Goal: Information Seeking & Learning: Find specific fact

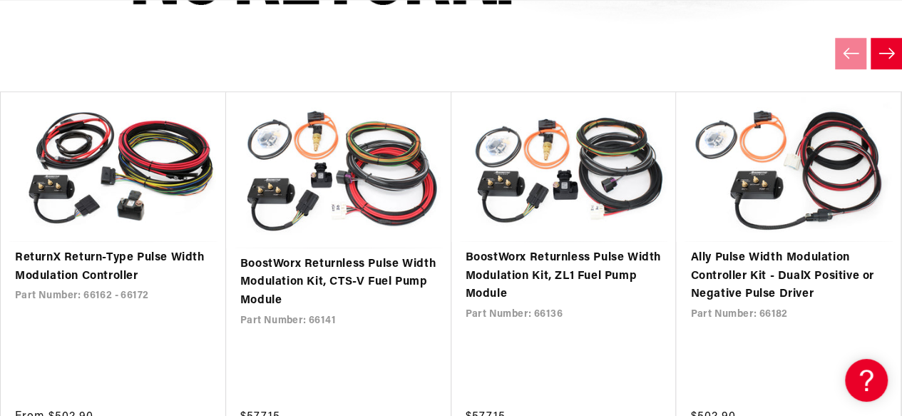
scroll to position [0, 2321]
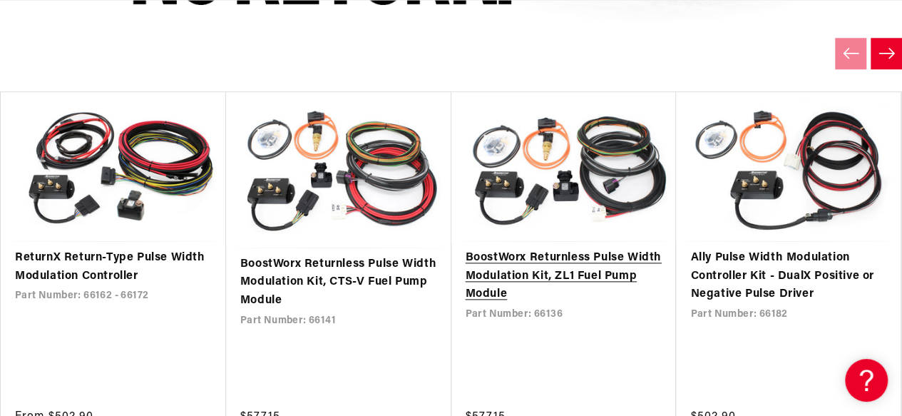
click at [612, 269] on link "BoostWorx Returnless Pulse Width Modulation Kit, ZL1 Fuel Pump Module" at bounding box center [564, 276] width 197 height 55
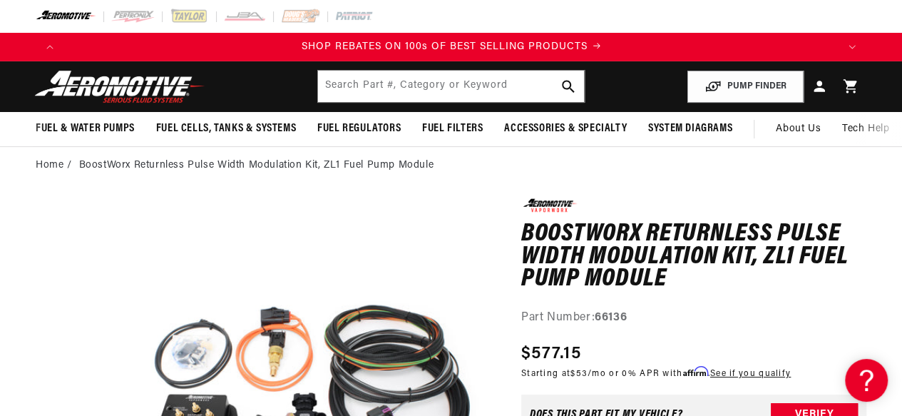
scroll to position [0, 1569]
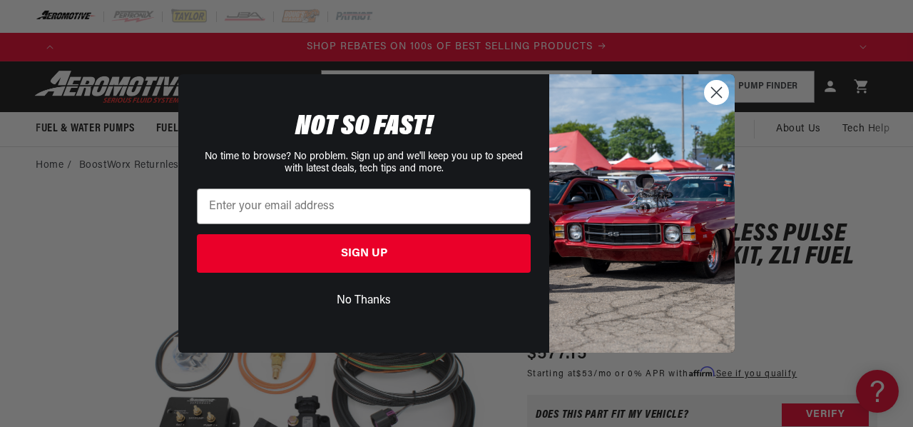
click at [357, 300] on button "No Thanks" at bounding box center [364, 300] width 334 height 27
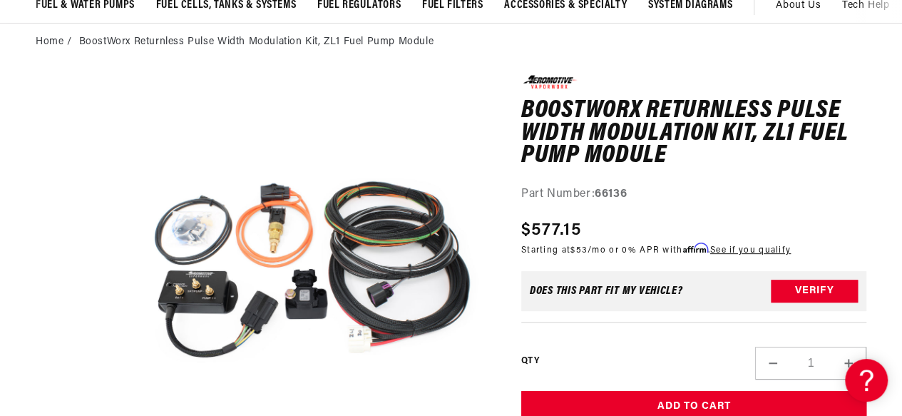
scroll to position [0, 2321]
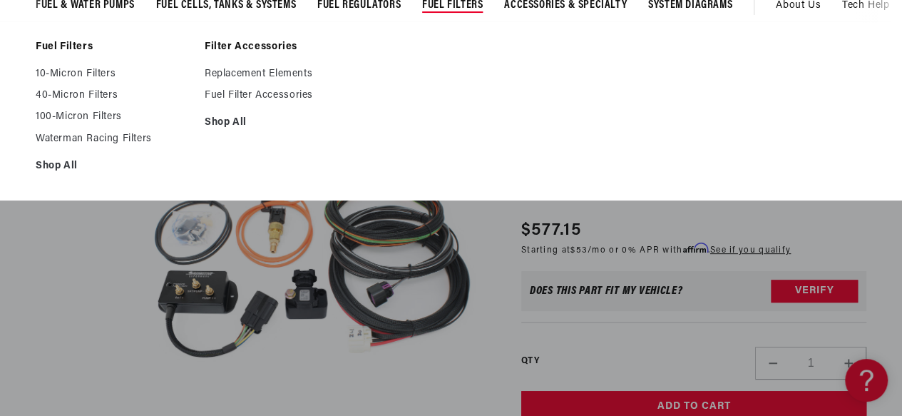
click at [486, 12] on summary "Fuel Filters" at bounding box center [453, 6] width 82 height 34
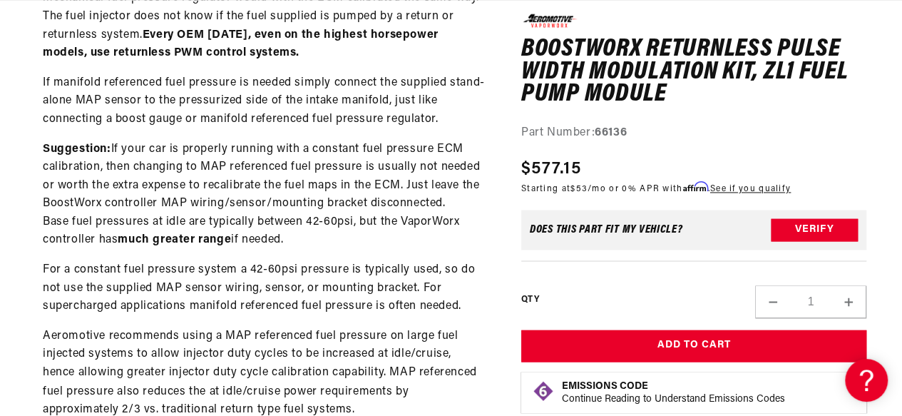
scroll to position [0, 0]
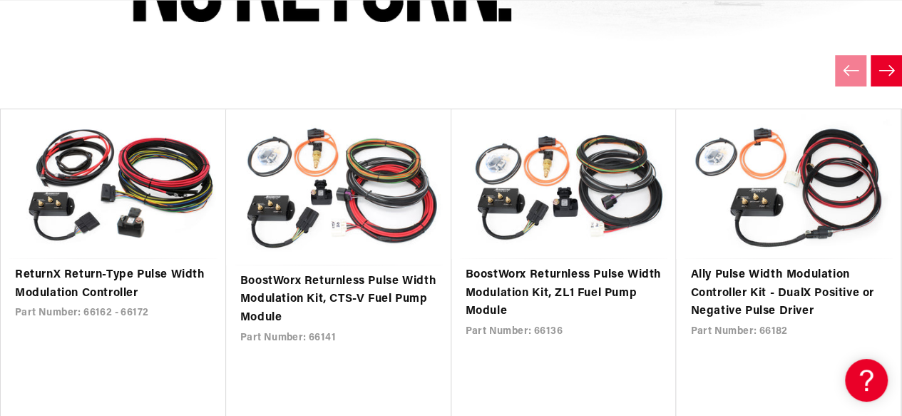
scroll to position [0, 1547]
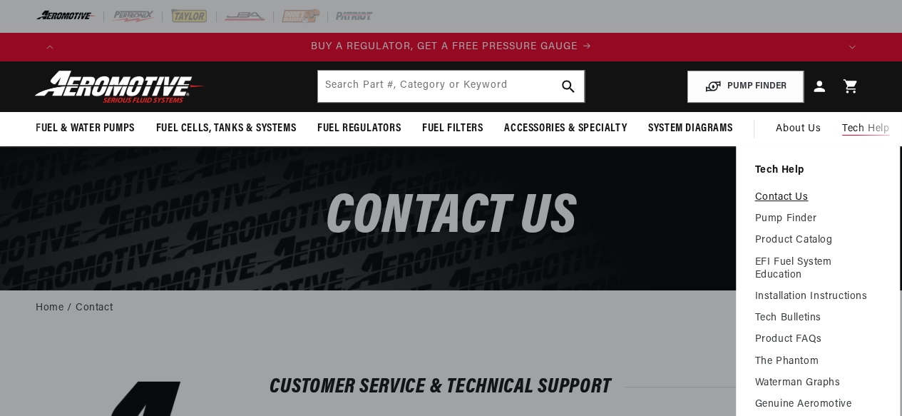
scroll to position [0, 194]
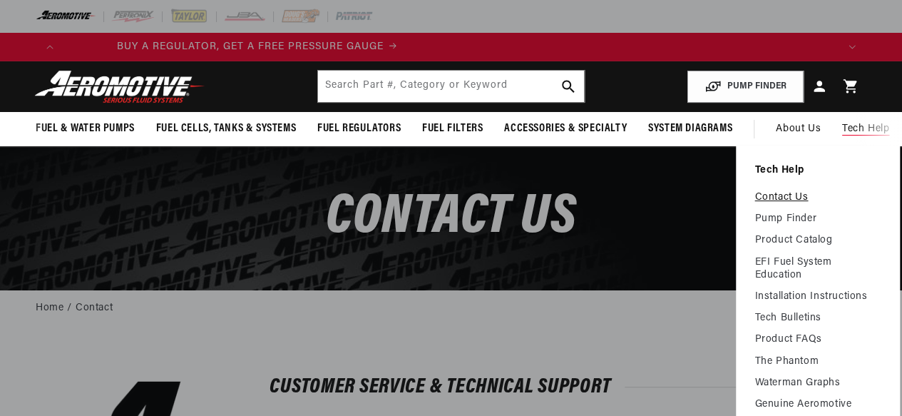
click at [792, 193] on link "Contact Us" at bounding box center [818, 197] width 127 height 13
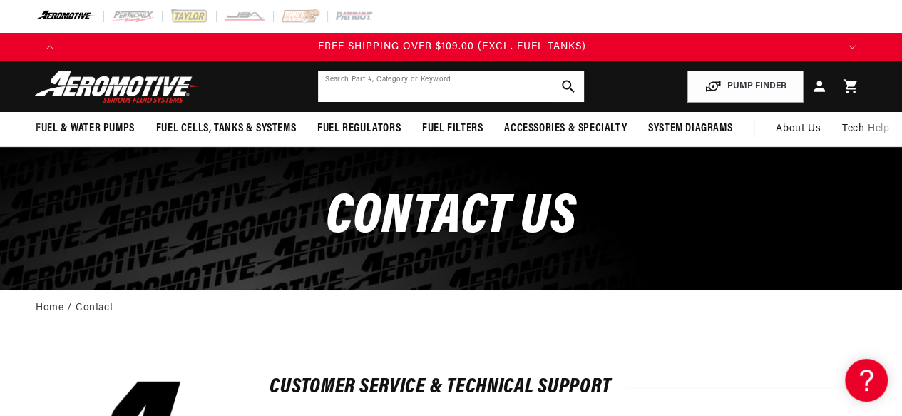
click at [435, 81] on input "text" at bounding box center [451, 86] width 266 height 31
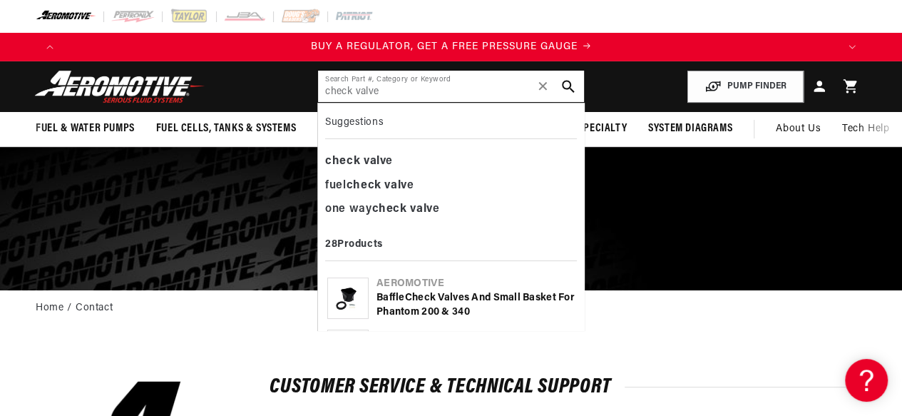
type input "check valve"
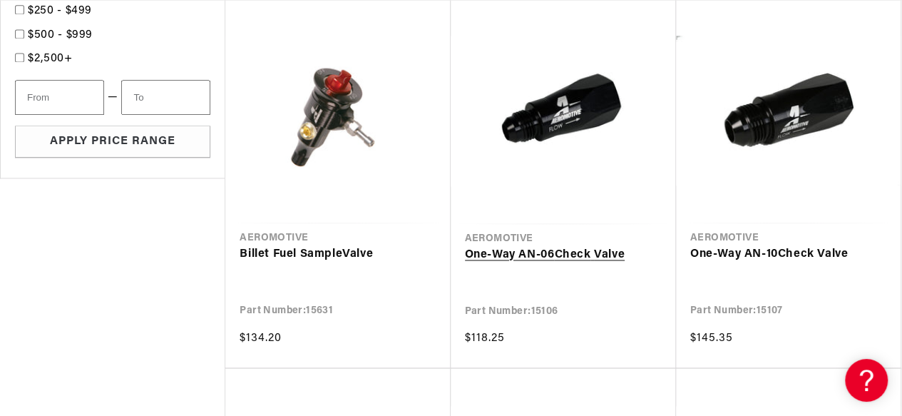
scroll to position [0, 2321]
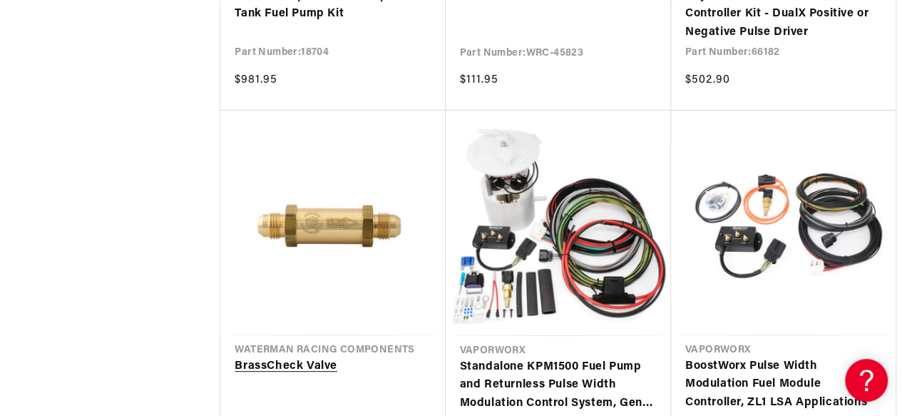
click at [332, 360] on link "Brass Check Valve" at bounding box center [333, 366] width 196 height 19
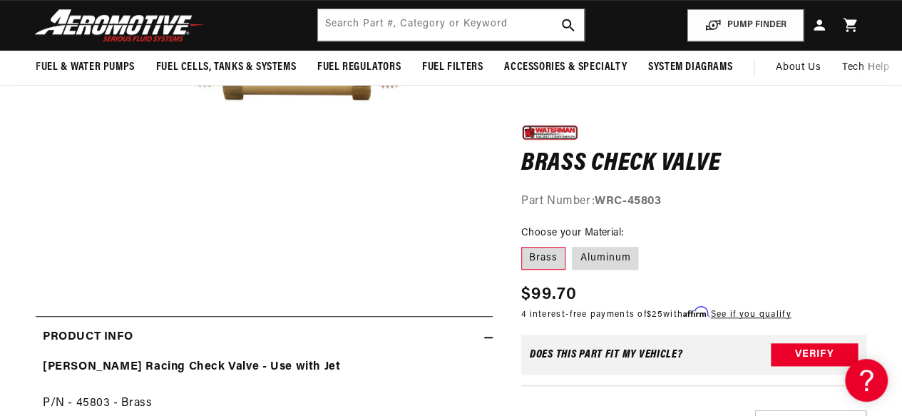
scroll to position [327, 0]
click at [614, 256] on label "Aluminum" at bounding box center [605, 258] width 66 height 23
click at [574, 245] on input "Aluminum" at bounding box center [573, 244] width 1 height 1
radio input "true"
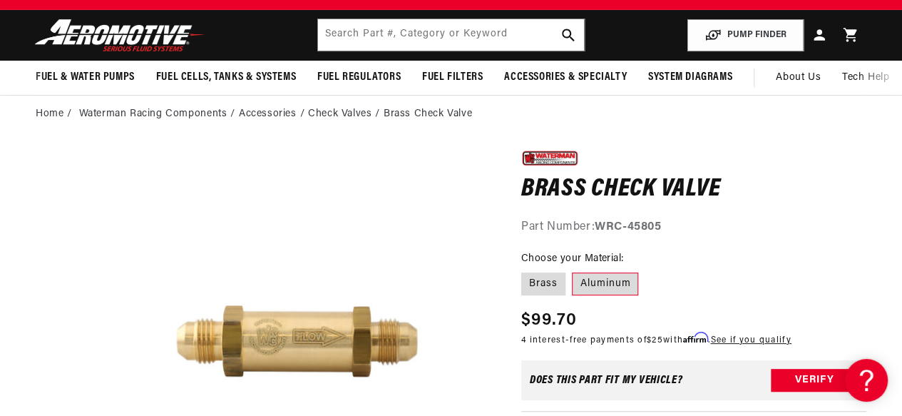
click at [602, 275] on label "Aluminum" at bounding box center [605, 284] width 66 height 23
click at [574, 270] on input "Aluminum" at bounding box center [573, 270] width 1 height 1
click at [541, 279] on label "Brass" at bounding box center [543, 284] width 44 height 23
click at [526, 270] on input "Brass" at bounding box center [525, 270] width 1 height 1
radio input "true"
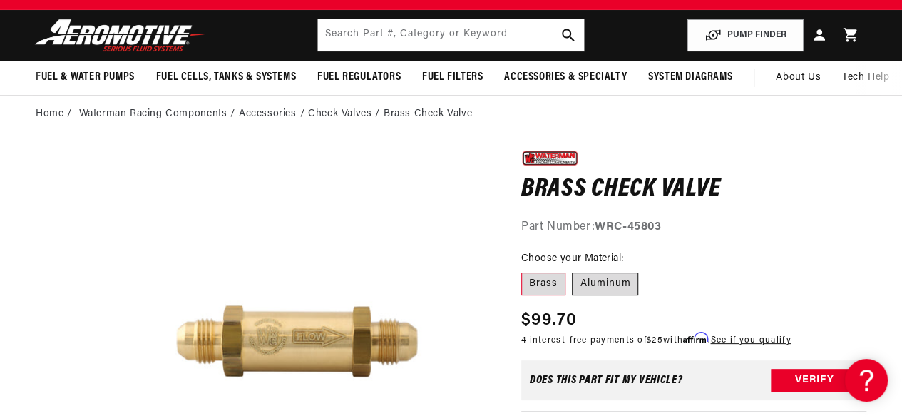
click at [602, 278] on label "Aluminum" at bounding box center [605, 284] width 66 height 23
click at [574, 270] on input "Aluminum" at bounding box center [573, 270] width 1 height 1
radio input "true"
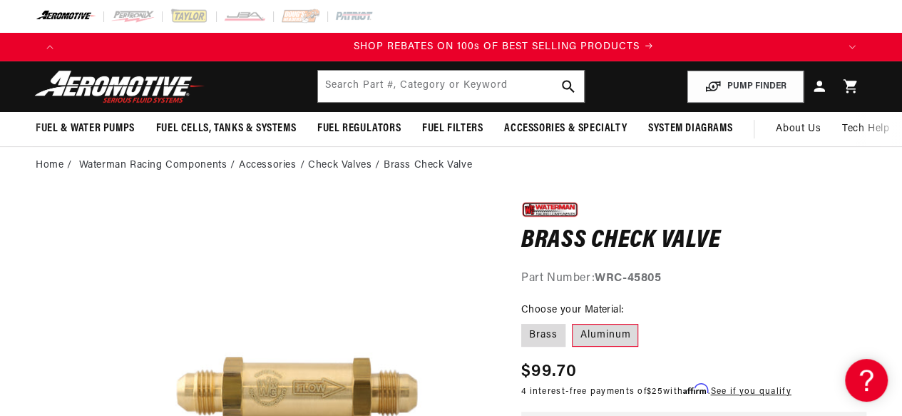
scroll to position [0, 1547]
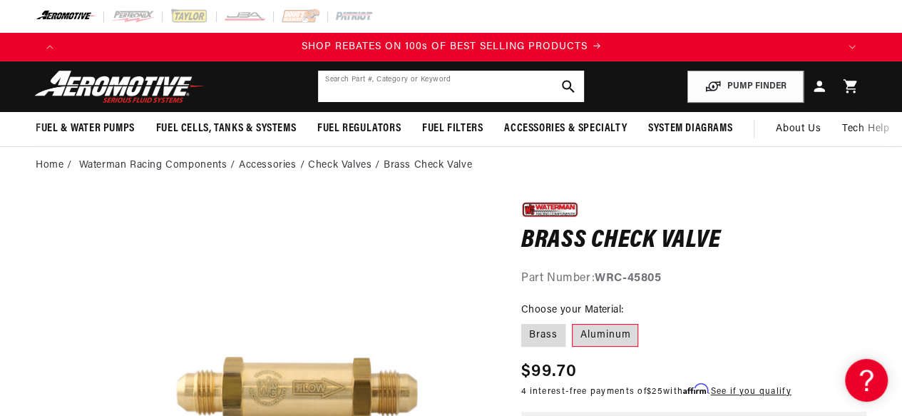
click at [449, 84] on input "text" at bounding box center [451, 86] width 266 height 31
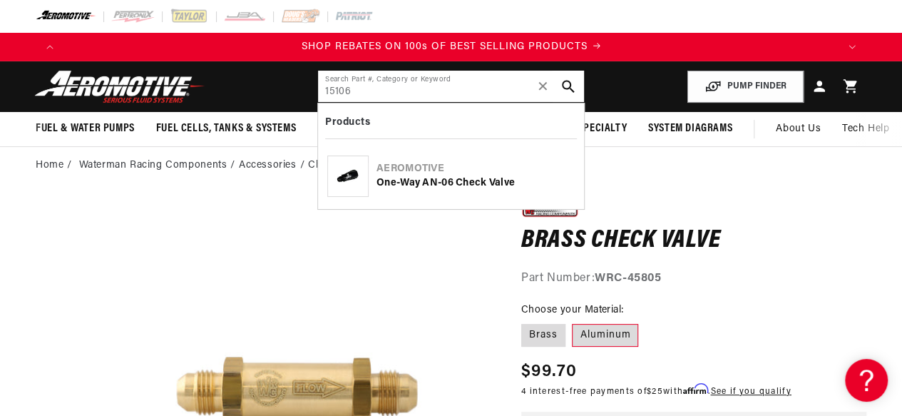
type input "15106"
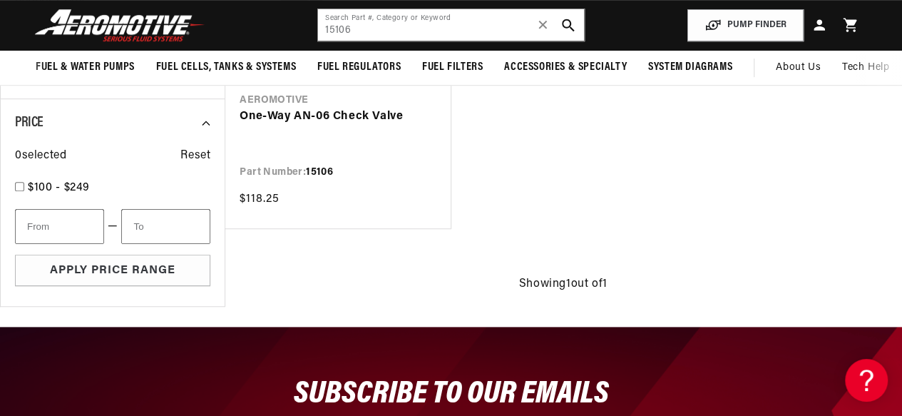
scroll to position [333, 0]
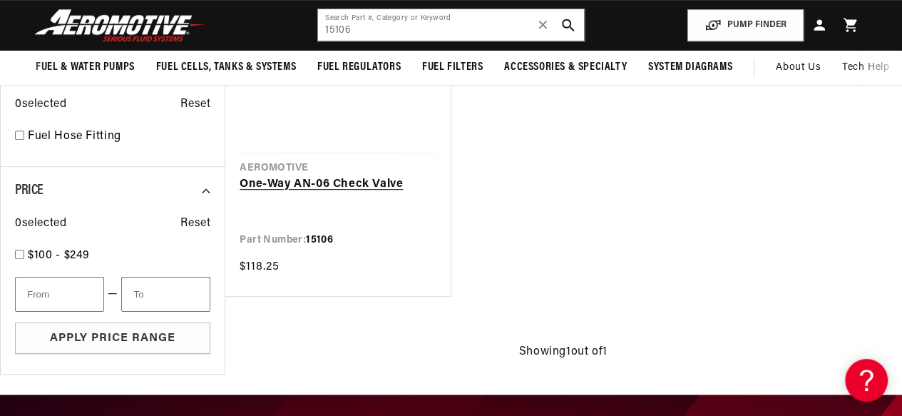
click at [389, 178] on link "One-Way AN-06 Check Valve" at bounding box center [338, 184] width 196 height 19
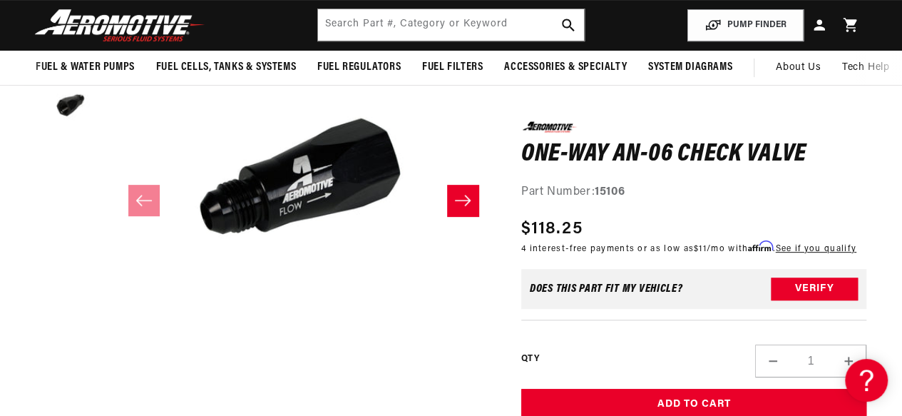
scroll to position [0, 1188]
